Goal: Information Seeking & Learning: Learn about a topic

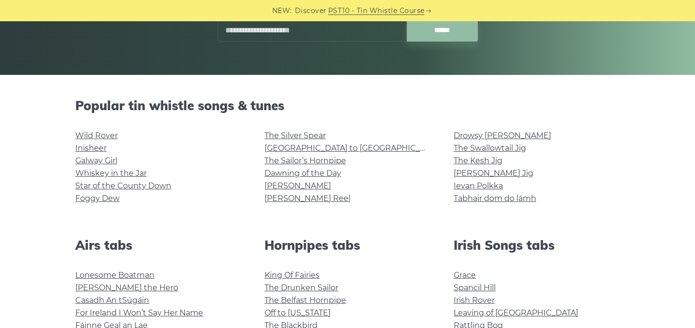
scroll to position [179, 0]
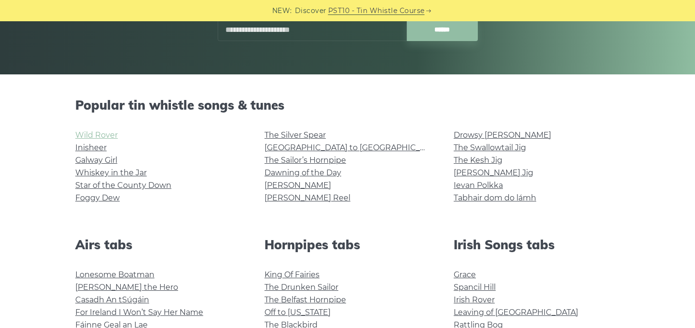
click at [94, 134] on link "Wild Rover" at bounding box center [96, 134] width 42 height 9
click at [92, 147] on link "Inisheer" at bounding box center [90, 147] width 31 height 9
click at [101, 159] on link "Galway Girl" at bounding box center [96, 159] width 42 height 9
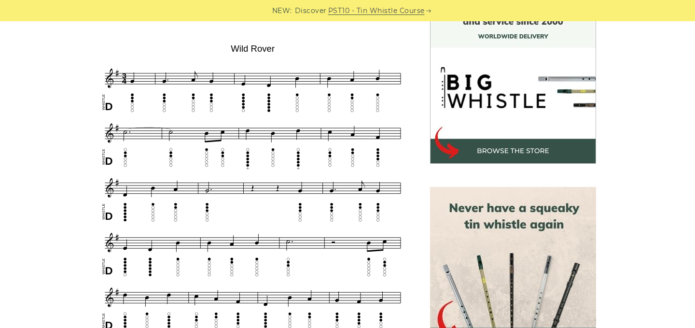
scroll to position [279, 0]
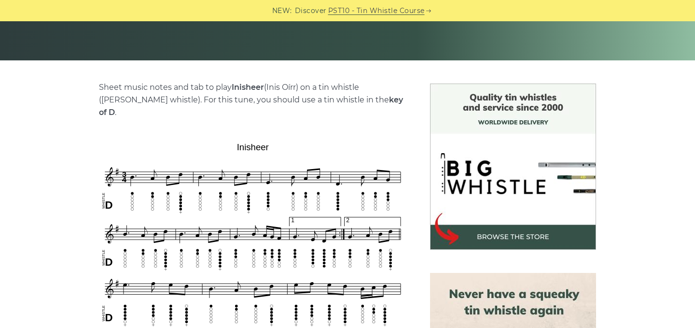
scroll to position [194, 0]
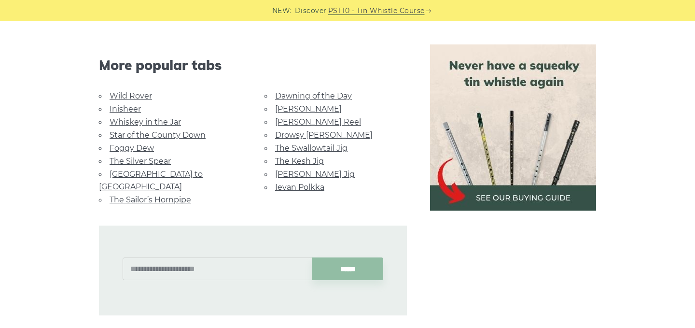
scroll to position [689, 0]
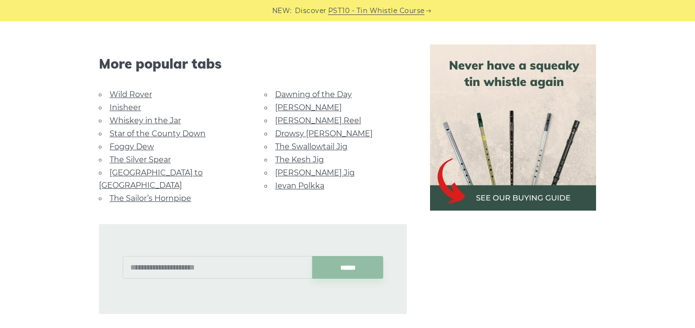
click at [132, 142] on link "Foggy Dew" at bounding box center [132, 146] width 44 height 9
click at [152, 155] on link "The Silver Spear" at bounding box center [140, 159] width 61 height 9
click at [154, 168] on link "[GEOGRAPHIC_DATA] to [GEOGRAPHIC_DATA]" at bounding box center [151, 179] width 104 height 22
click at [161, 194] on link "The Sailor’s Hornpipe" at bounding box center [151, 198] width 82 height 9
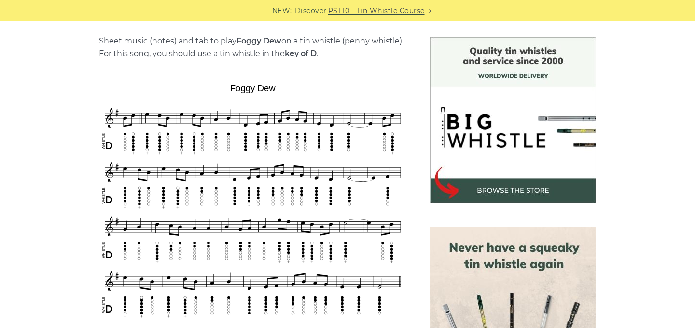
scroll to position [240, 0]
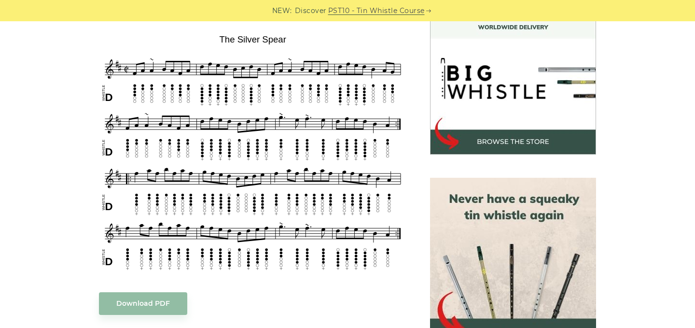
scroll to position [285, 0]
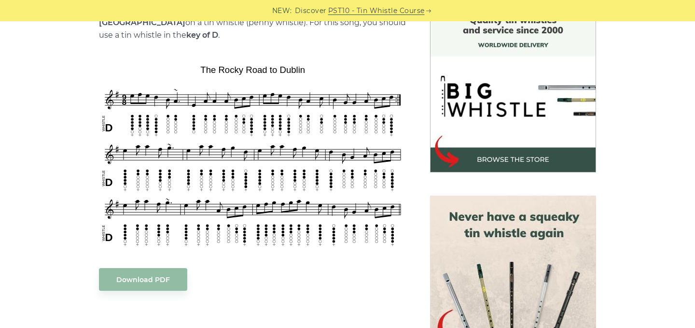
scroll to position [271, 0]
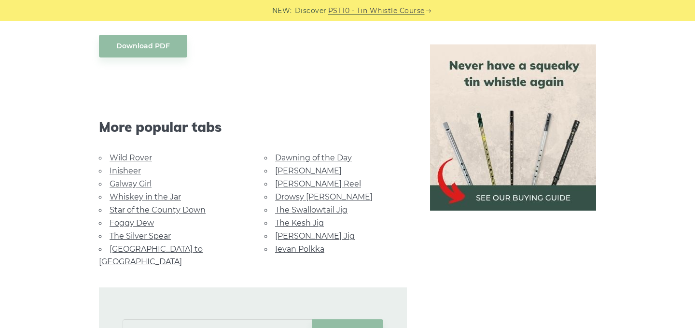
scroll to position [574, 0]
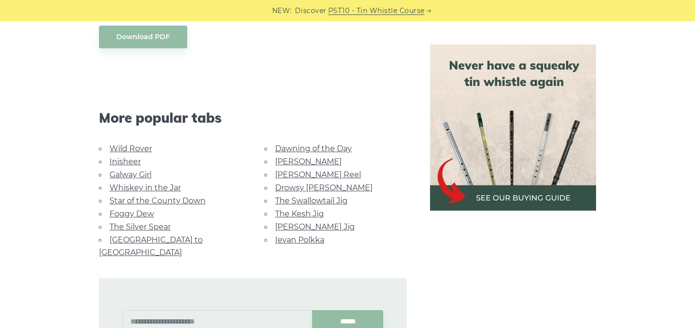
click at [302, 148] on link "Dawning of the Day" at bounding box center [313, 148] width 77 height 9
click at [295, 161] on link "[PERSON_NAME]" at bounding box center [308, 161] width 67 height 9
click at [313, 198] on link "The Swallowtail Jig" at bounding box center [311, 200] width 72 height 9
click at [314, 224] on link "[PERSON_NAME] Jig" at bounding box center [315, 226] width 80 height 9
click at [170, 237] on link "Rocky Road to Dublin" at bounding box center [151, 246] width 104 height 22
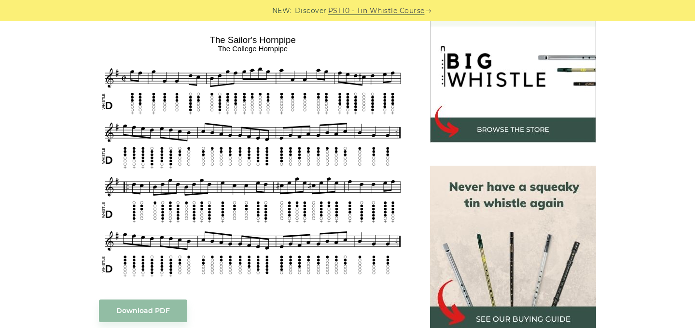
scroll to position [301, 0]
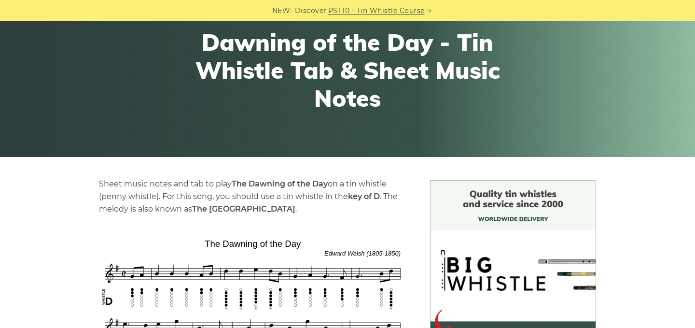
scroll to position [97, 0]
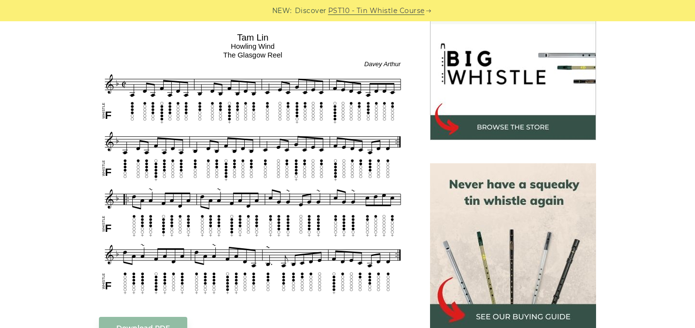
scroll to position [302, 0]
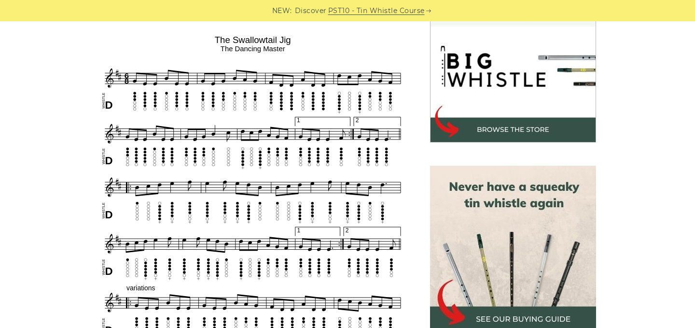
scroll to position [299, 0]
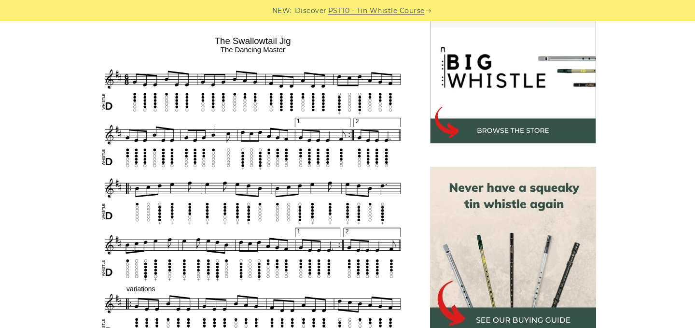
drag, startPoint x: 72, startPoint y: 208, endPoint x: 33, endPoint y: 146, distance: 72.8
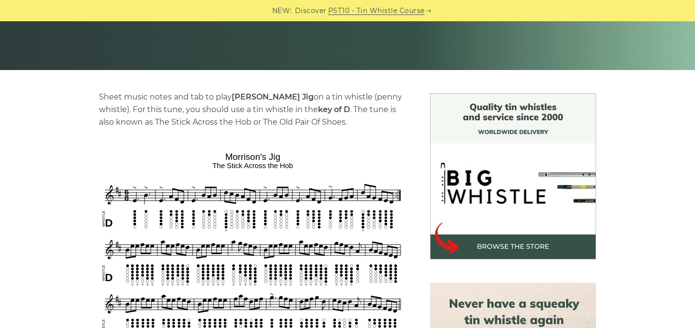
scroll to position [183, 0]
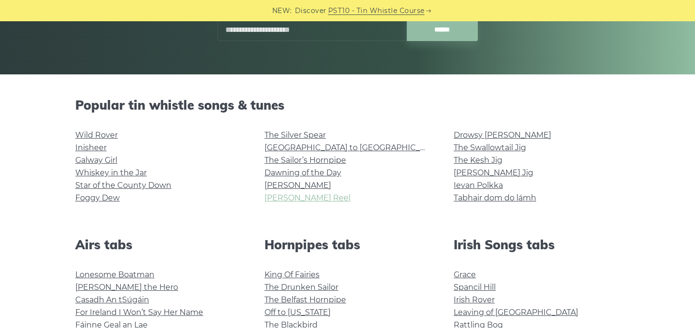
click at [298, 197] on link "[PERSON_NAME] Reel" at bounding box center [307, 197] width 86 height 9
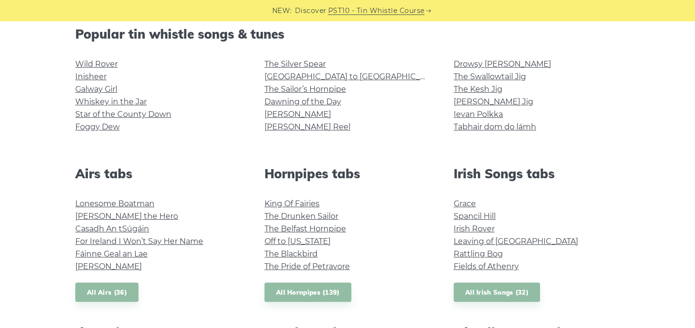
scroll to position [255, 0]
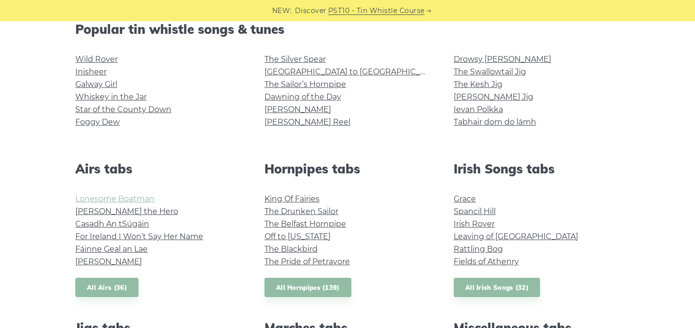
click at [133, 197] on link "Lonesome Boatman" at bounding box center [114, 198] width 79 height 9
click at [128, 211] on link "[PERSON_NAME] the Hero" at bounding box center [126, 211] width 103 height 9
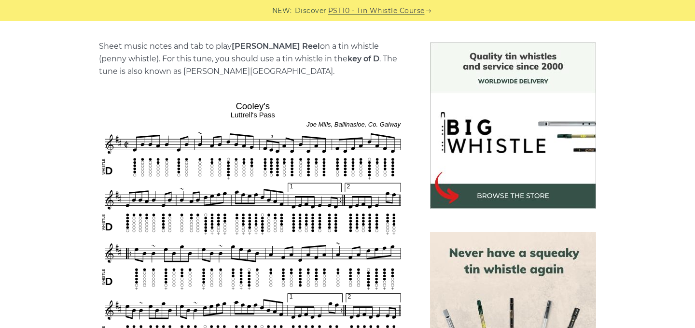
scroll to position [237, 0]
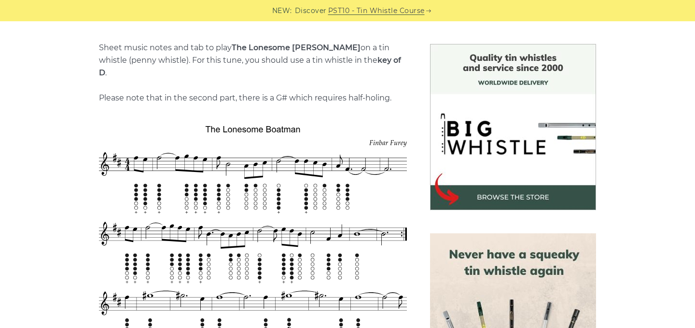
scroll to position [230, 0]
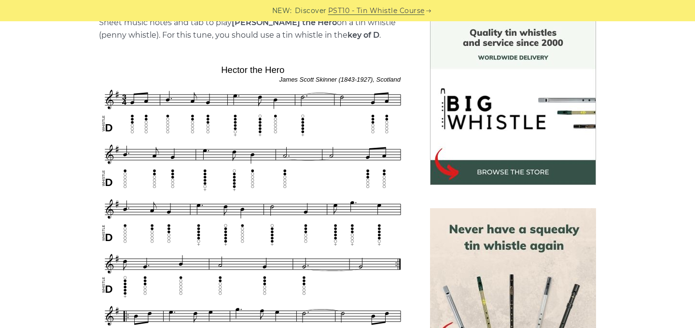
scroll to position [223, 0]
